Goal: Information Seeking & Learning: Learn about a topic

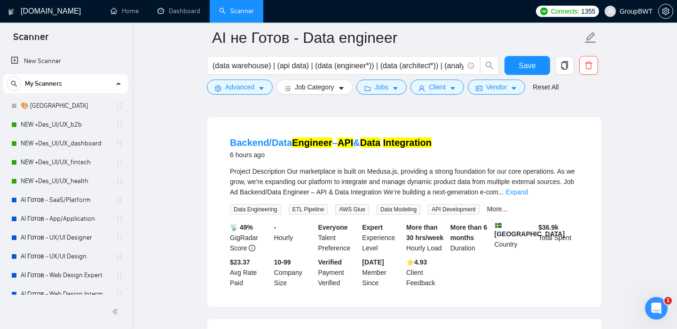
scroll to position [253, 0]
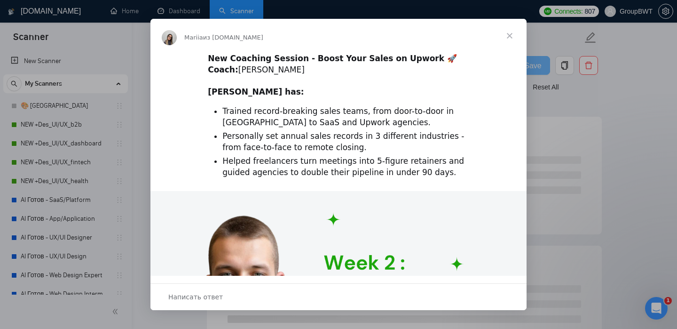
click at [511, 35] on span "Закрыть" at bounding box center [510, 36] width 34 height 34
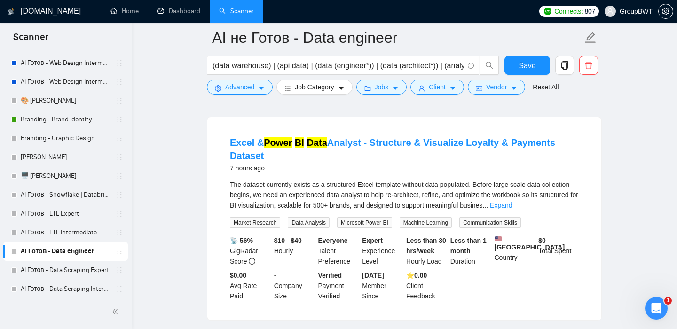
scroll to position [232, 0]
click at [81, 193] on link "AI Готов - Snowflake | Databricks" at bounding box center [65, 193] width 89 height 19
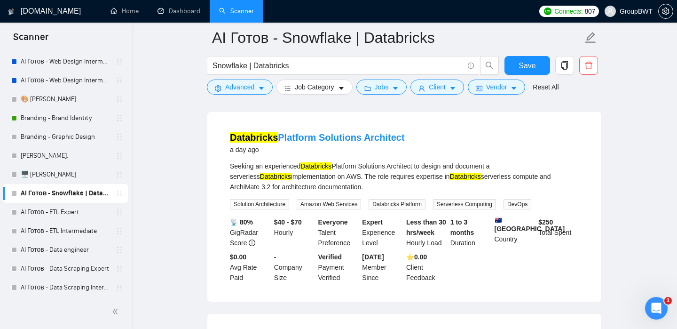
scroll to position [87, 0]
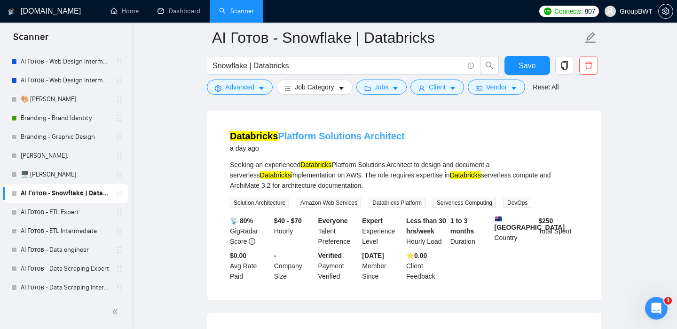
click at [334, 135] on link "Databricks Platform Solutions Architect" at bounding box center [317, 136] width 175 height 10
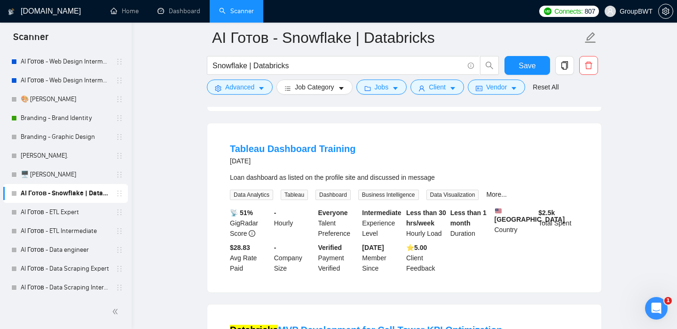
scroll to position [271, 0]
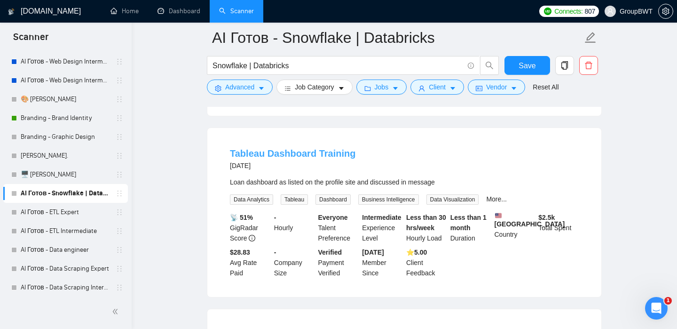
click at [284, 154] on link "Tableau Dashboard Training" at bounding box center [293, 153] width 126 height 10
click at [75, 247] on link "AI Готов - Data engineer" at bounding box center [65, 249] width 89 height 19
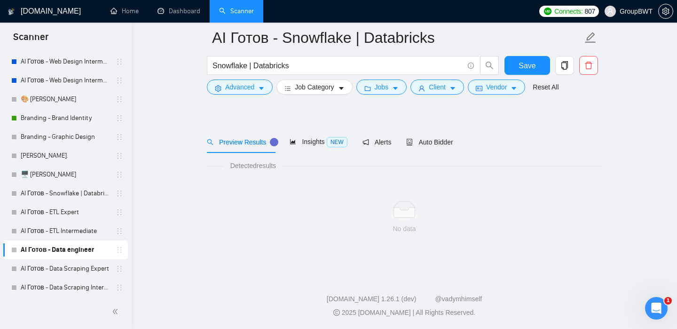
scroll to position [15, 0]
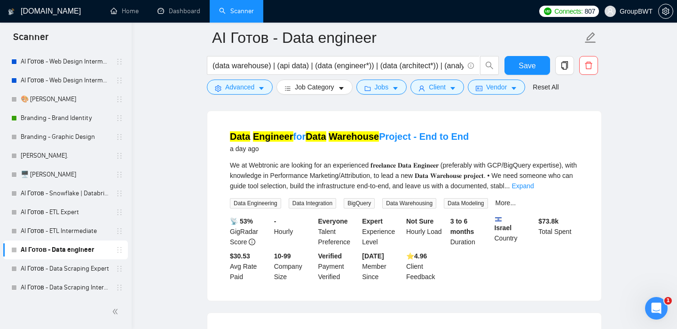
scroll to position [307, 0]
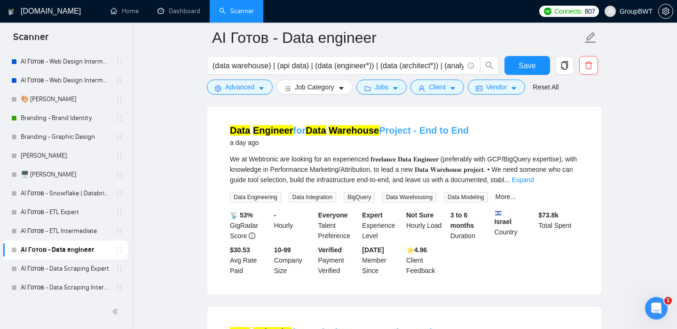
click at [439, 135] on link "Data Engineer for Data Warehouse Project - End to End" at bounding box center [349, 130] width 239 height 10
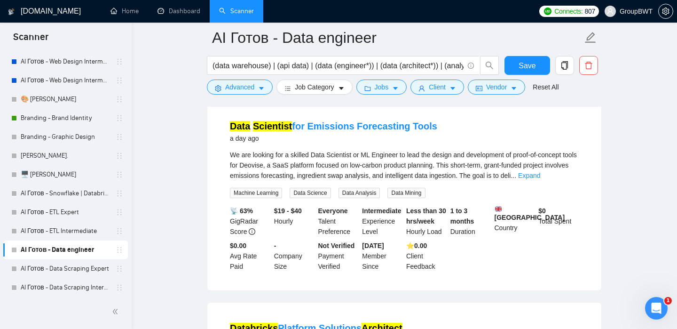
scroll to position [516, 0]
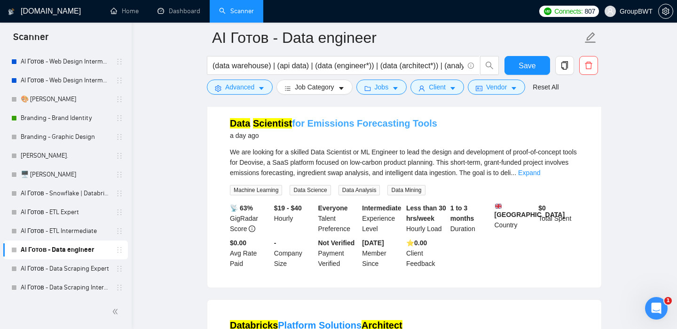
click at [350, 128] on link "Data Scientist for Emissions Forecasting Tools" at bounding box center [333, 123] width 207 height 10
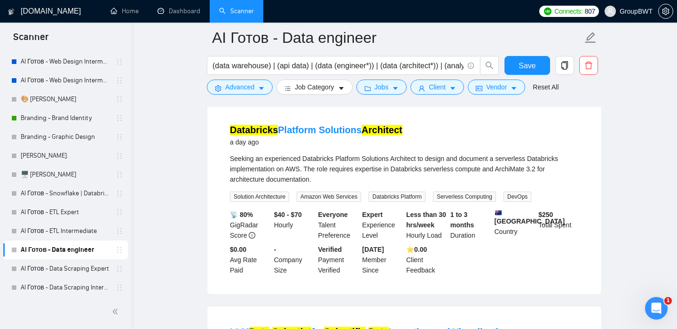
scroll to position [712, 0]
click at [304, 135] on link "Databricks Platform Solutions Architect" at bounding box center [316, 129] width 173 height 10
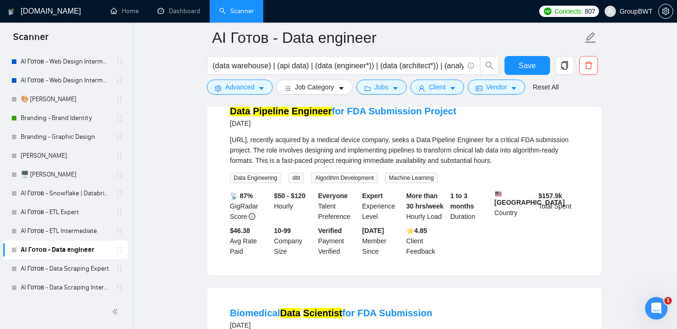
scroll to position [1336, 0]
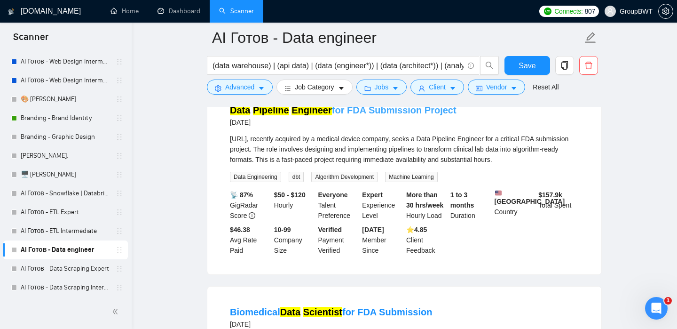
click at [326, 115] on mark "Engineer" at bounding box center [312, 110] width 40 height 10
